Goal: Task Accomplishment & Management: Use online tool/utility

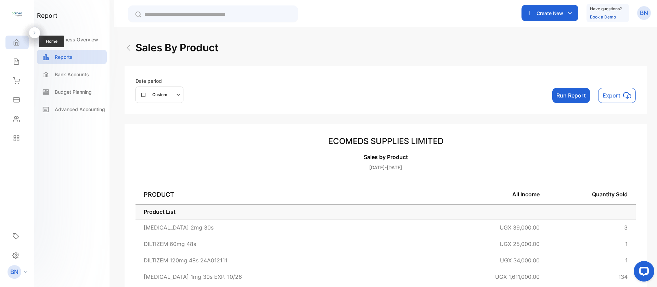
scroll to position [317, 0]
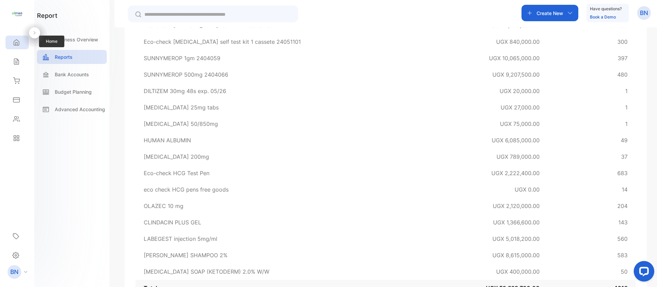
click at [14, 43] on icon at bounding box center [16, 43] width 5 height 6
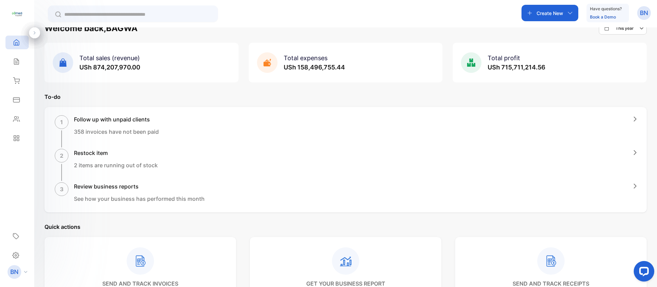
scroll to position [13, 0]
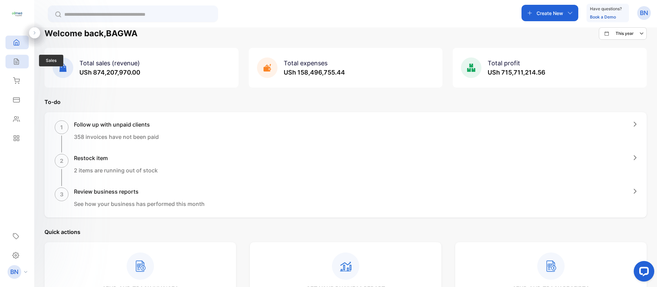
click at [18, 64] on icon at bounding box center [16, 61] width 7 height 7
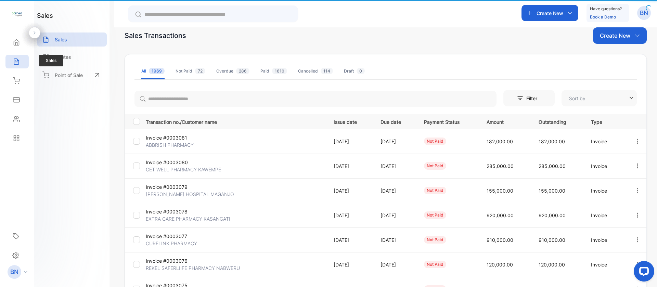
type input "**********"
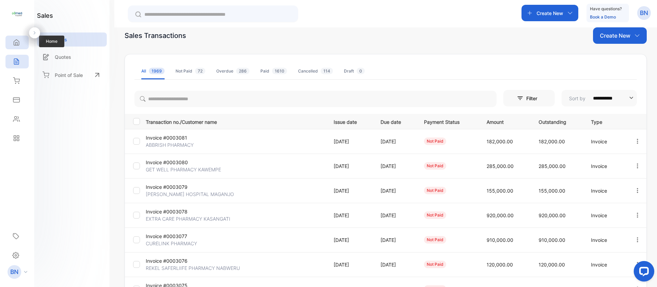
click at [13, 47] on div "Home" at bounding box center [16, 43] width 23 height 14
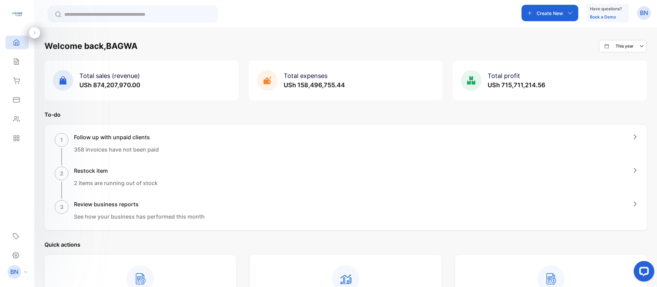
click at [89, 11] on input "text" at bounding box center [137, 14] width 147 height 7
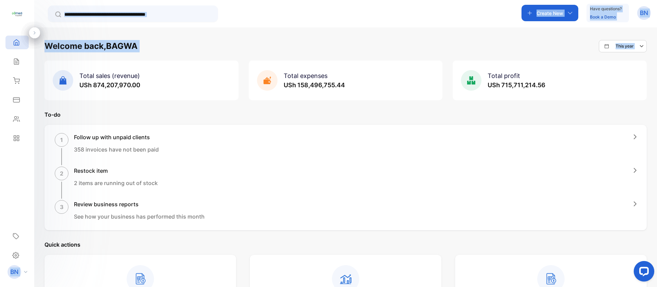
drag, startPoint x: 29, startPoint y: 77, endPoint x: 72, endPoint y: 94, distance: 45.9
click at [72, 94] on div "ECOMEDS SUPPLIES LIMITED ECOMEDS SUPPLIES LIMITED Home Home Sales Sales Invento…" at bounding box center [328, 164] width 657 height 328
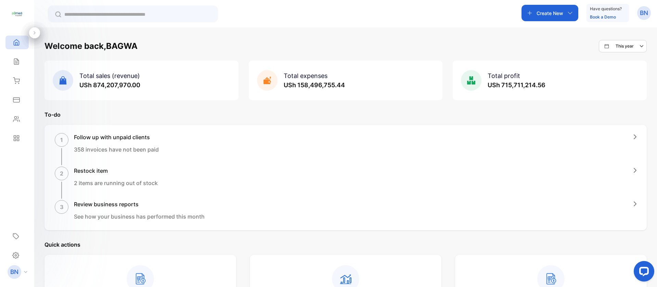
click at [141, 103] on div "Welcome back, BAGWA This year Total sales (revenue) USh 874,207,970.00 Total ex…" at bounding box center [345, 259] width 602 height 439
click at [14, 44] on icon at bounding box center [16, 43] width 5 height 6
click at [20, 48] on div "Home" at bounding box center [16, 43] width 23 height 14
click at [17, 65] on div "Sales" at bounding box center [16, 62] width 23 height 14
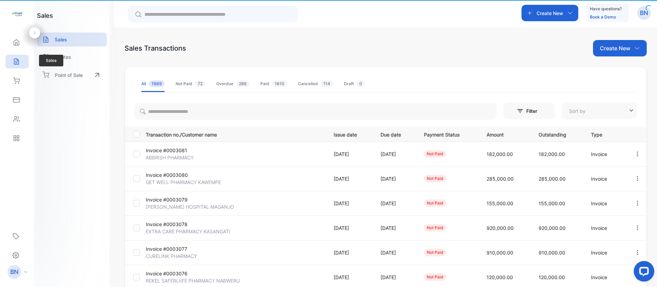
type input "**********"
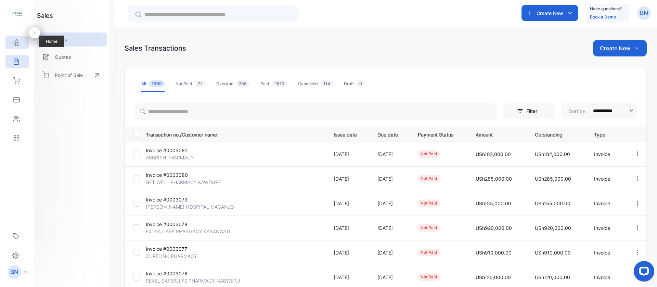
click at [12, 43] on div "Home" at bounding box center [15, 42] width 9 height 7
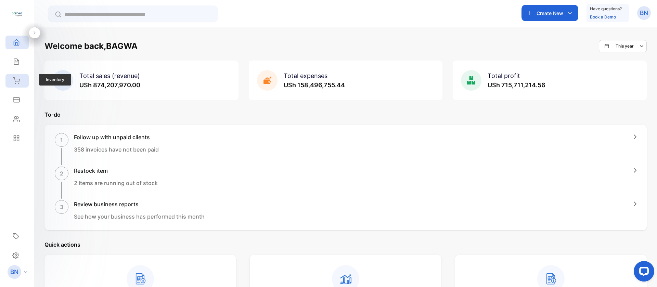
click at [17, 81] on icon at bounding box center [16, 80] width 7 height 7
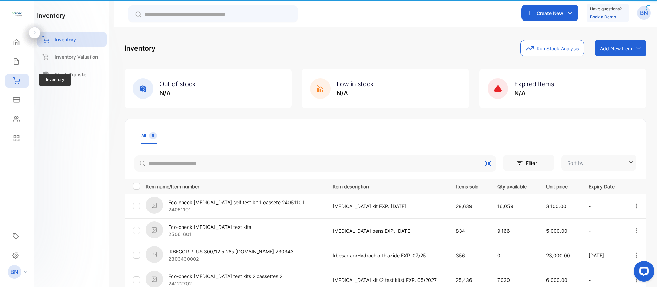
type input "**********"
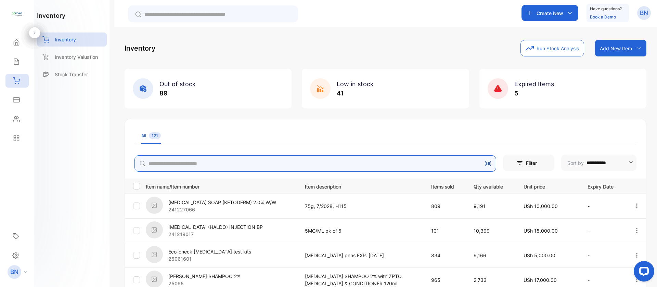
click at [198, 170] on input "search" at bounding box center [315, 163] width 362 height 16
type input "*"
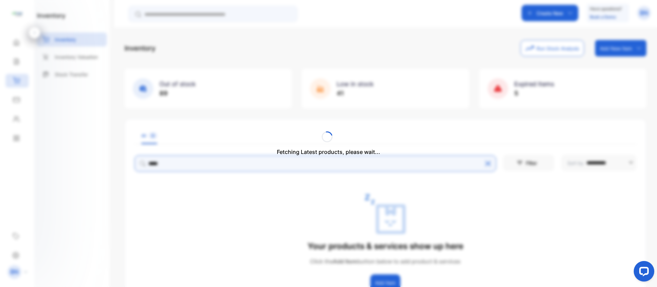
type input "*****"
click at [195, 162] on div "Fetching Latest products, please wait..." at bounding box center [328, 143] width 657 height 287
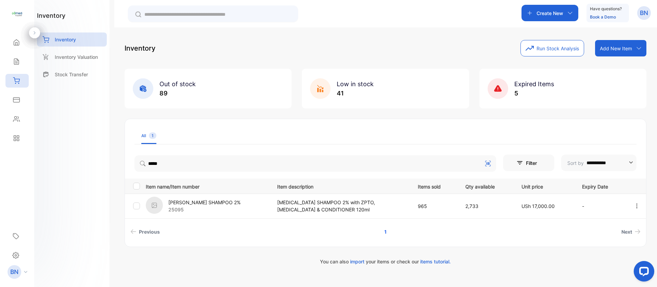
click at [198, 207] on p "25095" at bounding box center [204, 209] width 72 height 7
